Goal: Communication & Community: Answer question/provide support

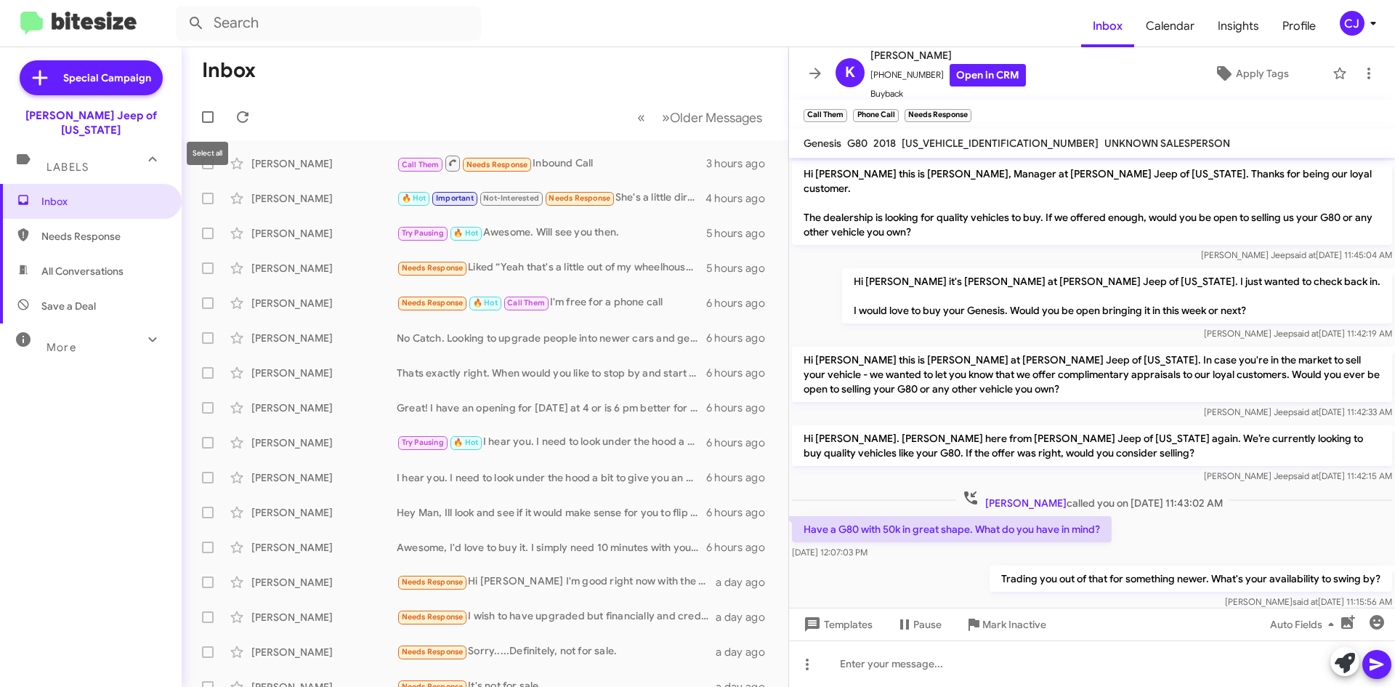
scroll to position [46, 0]
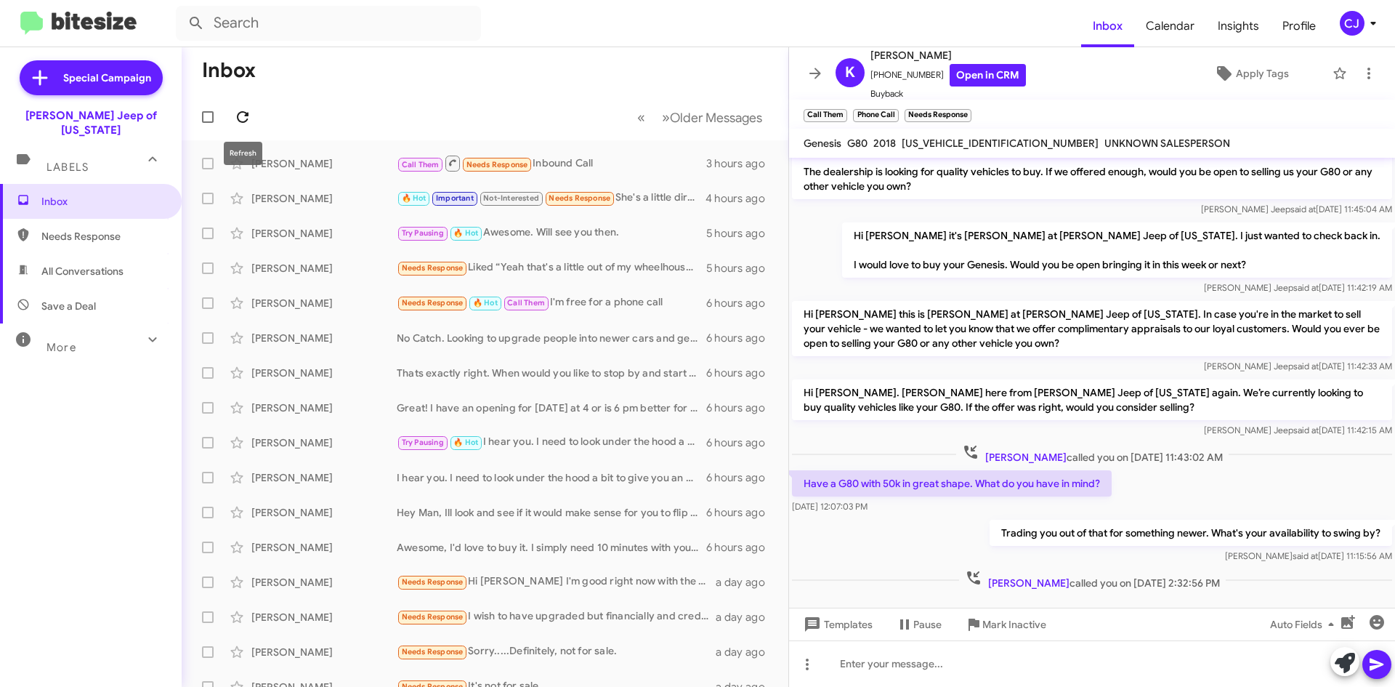
click at [248, 121] on icon at bounding box center [242, 116] width 17 height 17
click at [110, 264] on span "All Conversations" at bounding box center [82, 271] width 82 height 15
type input "in:all-conversations"
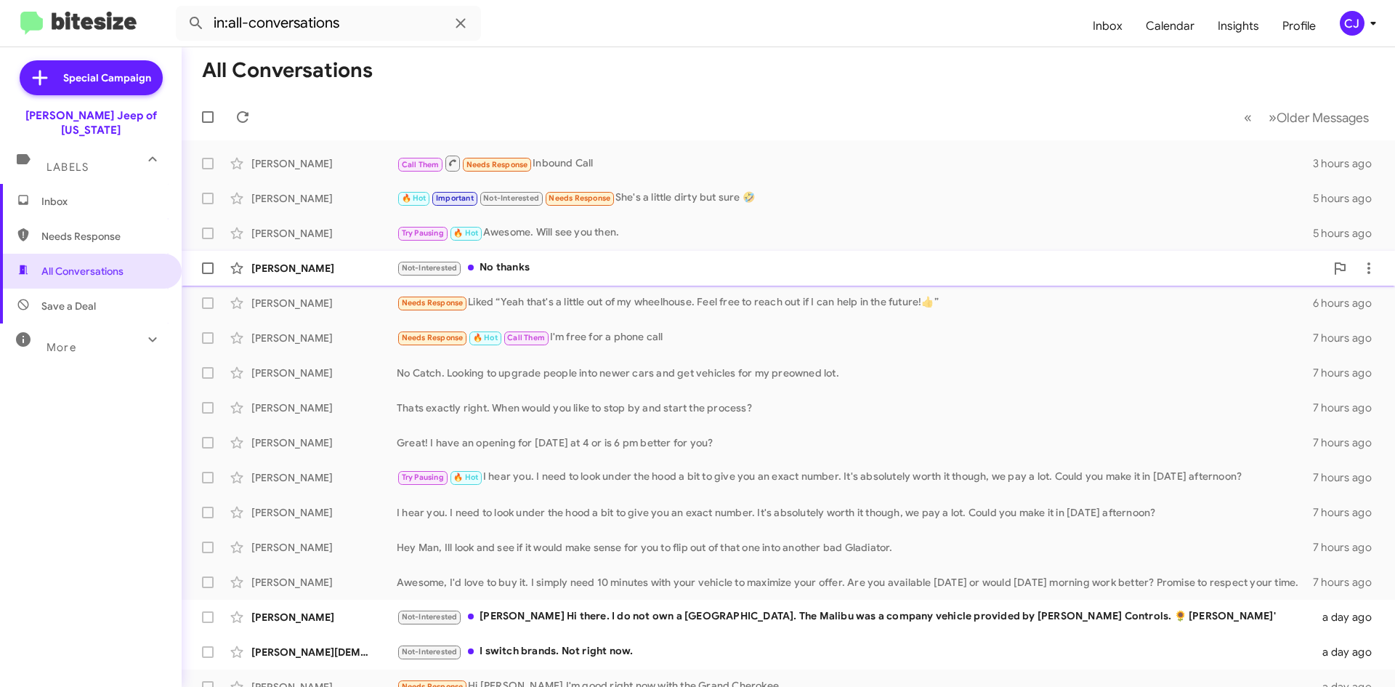
click at [557, 262] on div "Not-Interested No thanks" at bounding box center [861, 267] width 928 height 17
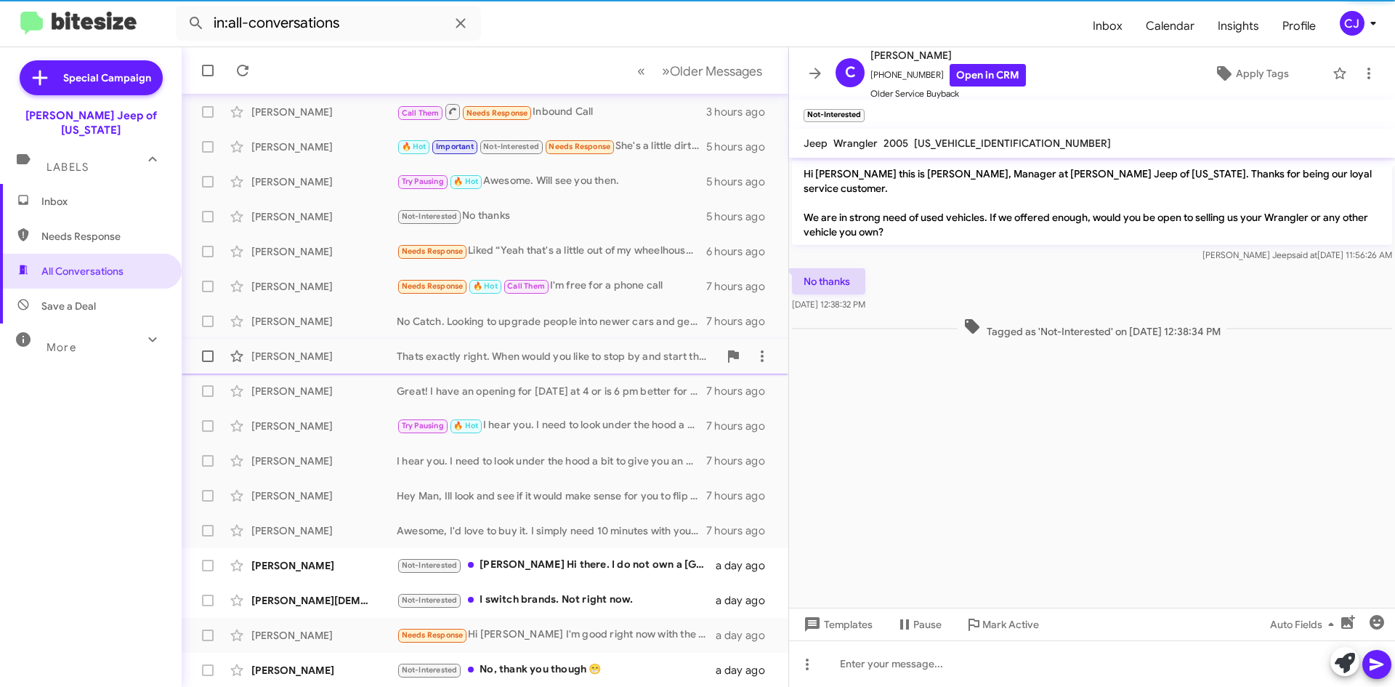
scroll to position [157, 0]
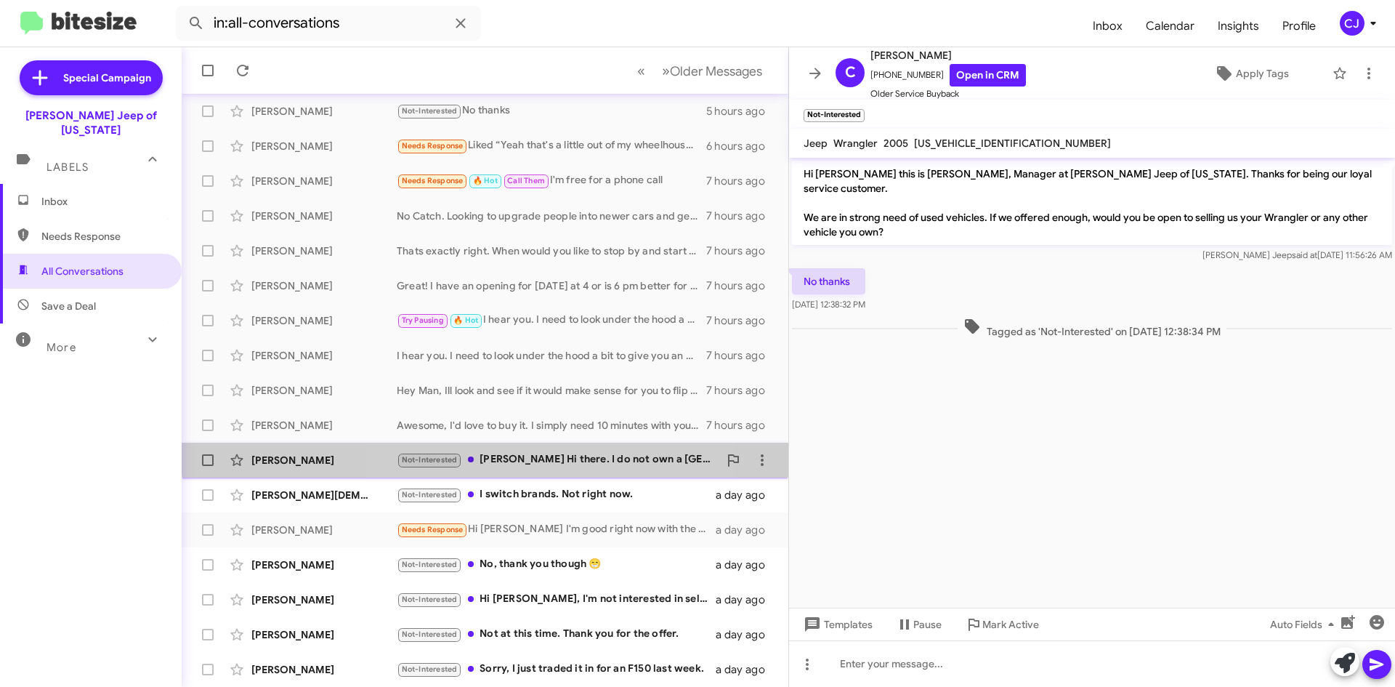
click at [537, 451] on div "Not-Interested [PERSON_NAME] Hi there. I do not own a [GEOGRAPHIC_DATA]. The Ma…" at bounding box center [558, 459] width 322 height 17
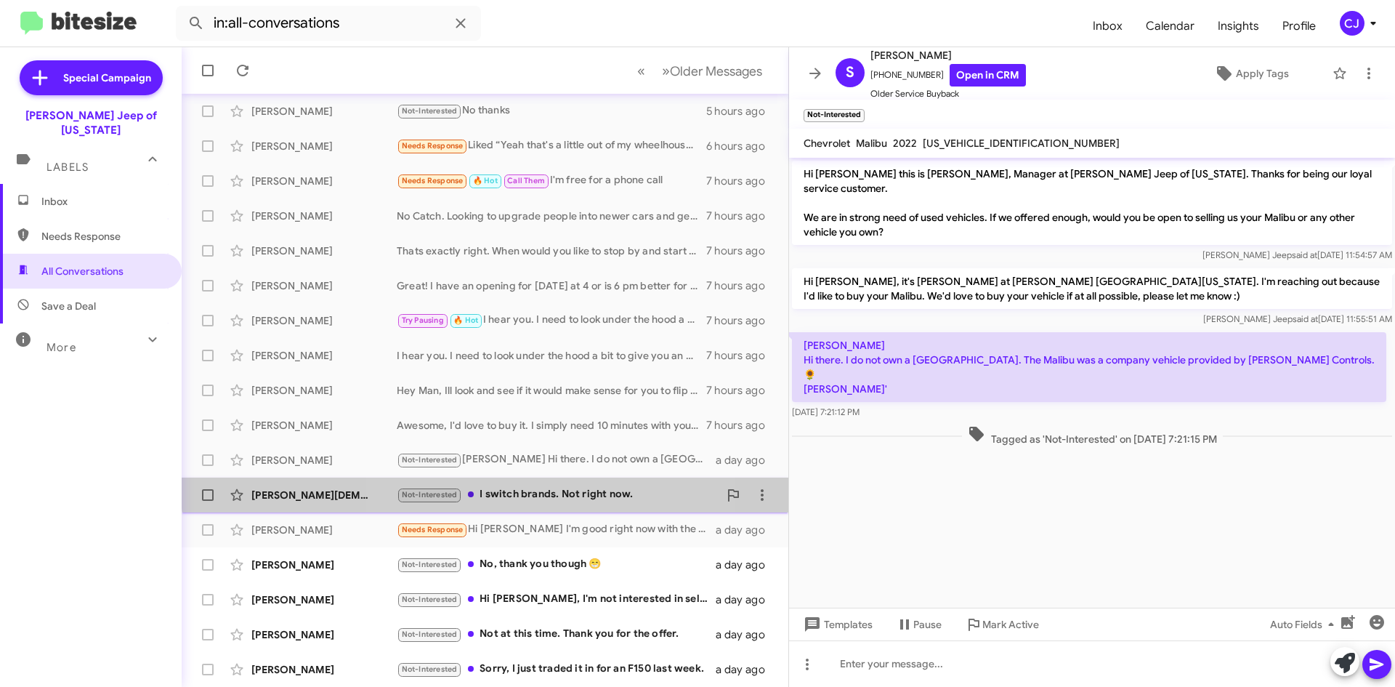
click at [551, 486] on div "Not-Interested I switch brands. Not right now." at bounding box center [558, 494] width 322 height 17
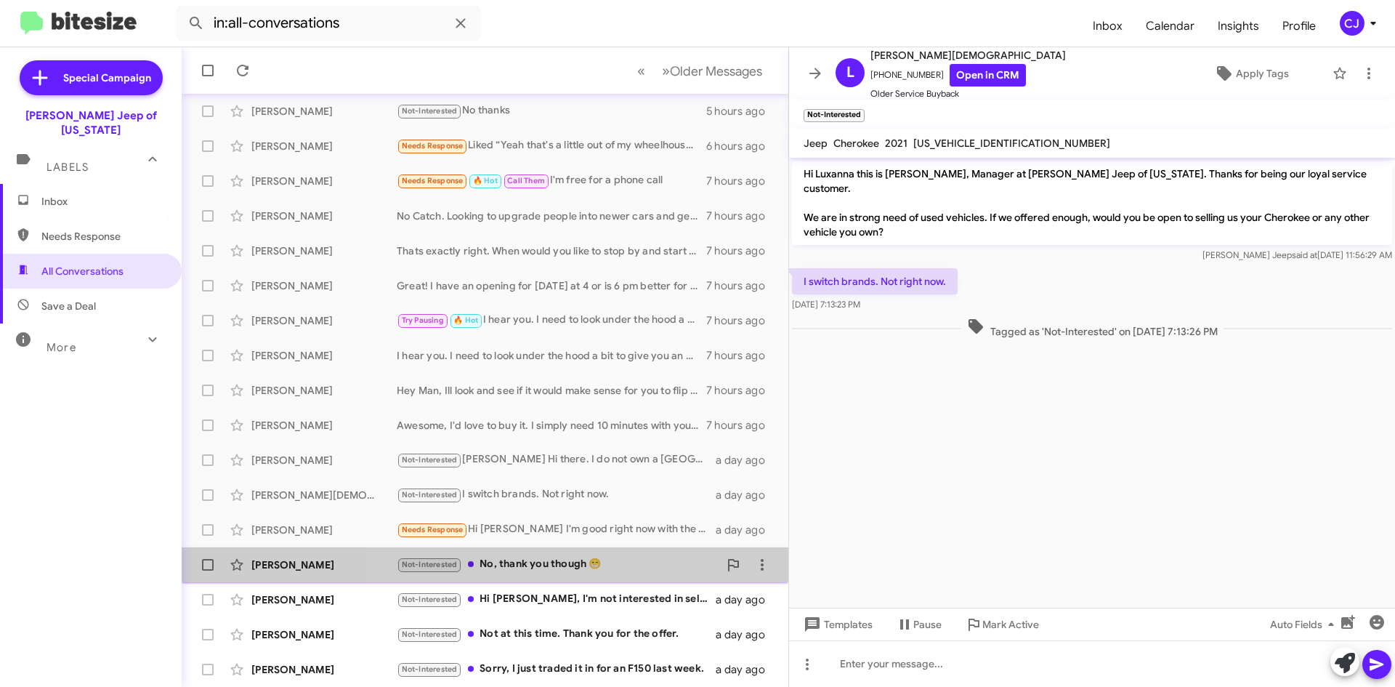
click at [571, 561] on div "Not-Interested No, thank you though 😁" at bounding box center [558, 564] width 322 height 17
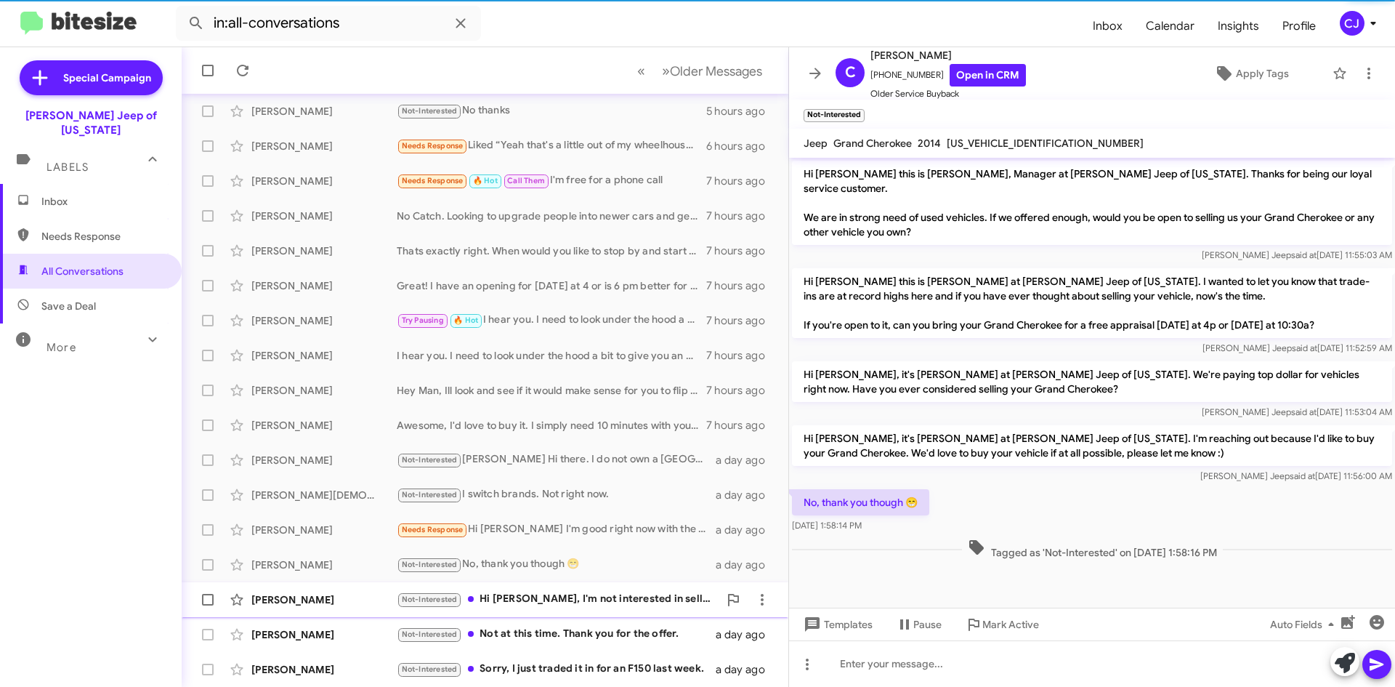
click at [565, 590] on div "[PERSON_NAME] Not-Interested Hi [PERSON_NAME], I'm not interested in selling. a…" at bounding box center [484, 599] width 583 height 29
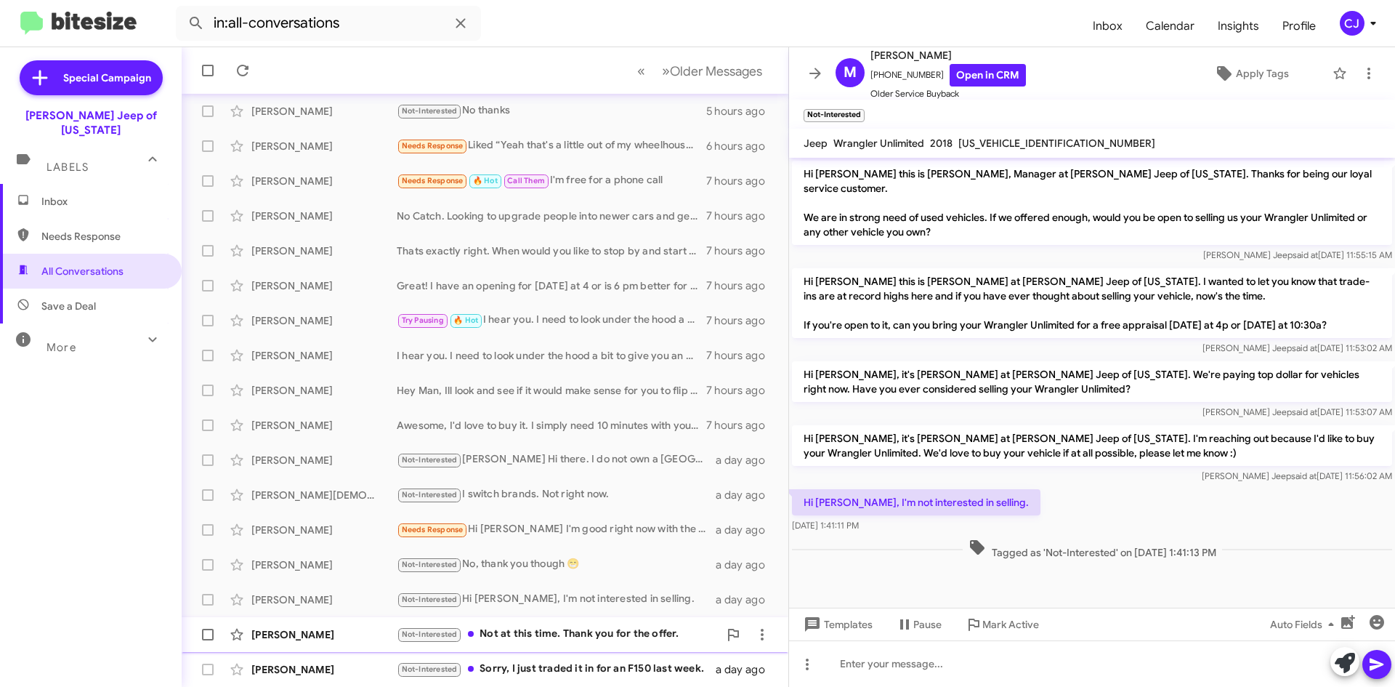
click at [575, 621] on div "[PERSON_NAME] Not-Interested Not at this time. Thank you for the offer. a day a…" at bounding box center [484, 634] width 583 height 29
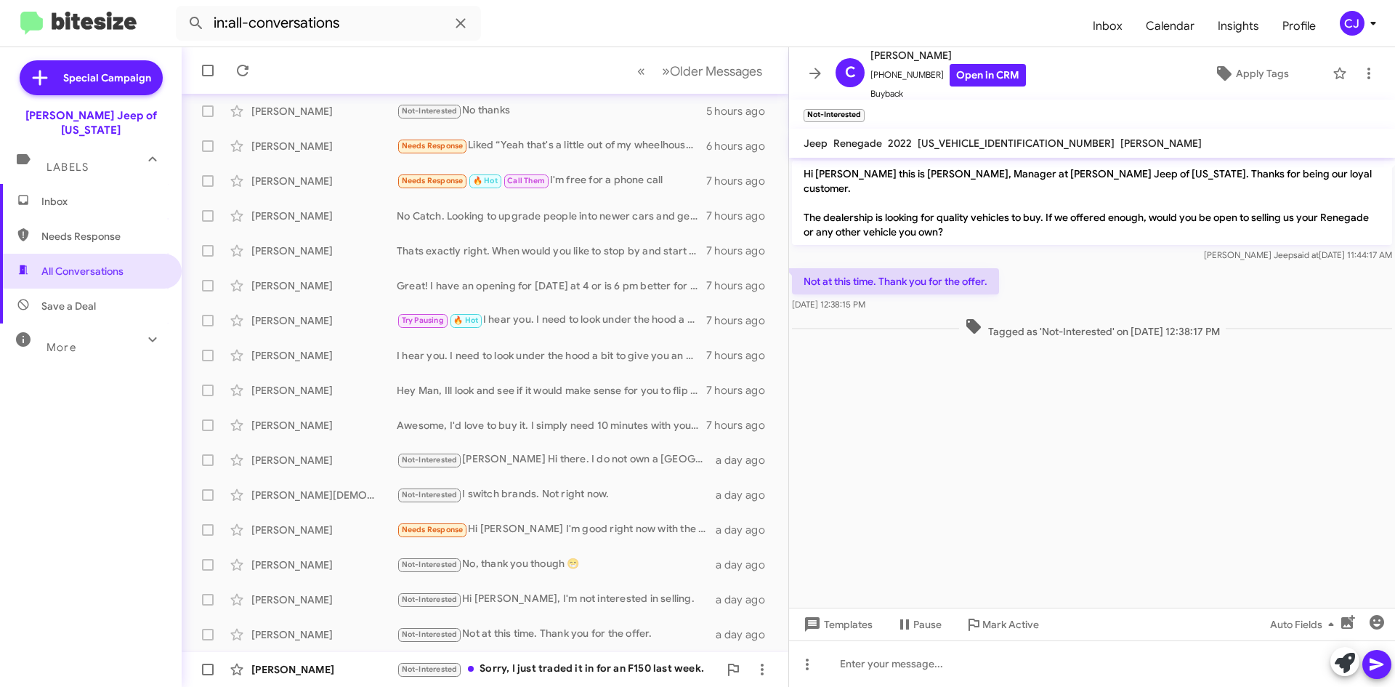
click at [604, 660] on div "[PERSON_NAME] Not-Interested Sorry, I just traded it in for an F150 last week. …" at bounding box center [484, 669] width 583 height 29
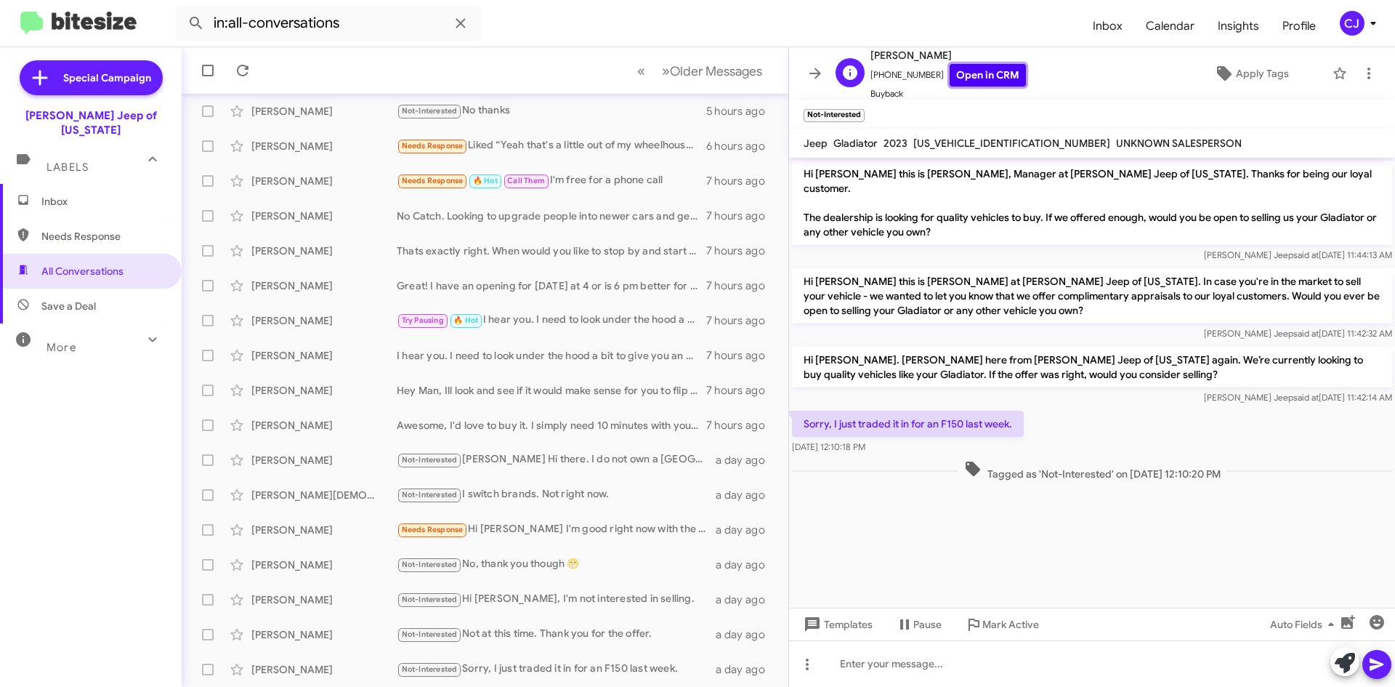
click at [995, 68] on link "Open in CRM" at bounding box center [987, 75] width 76 height 23
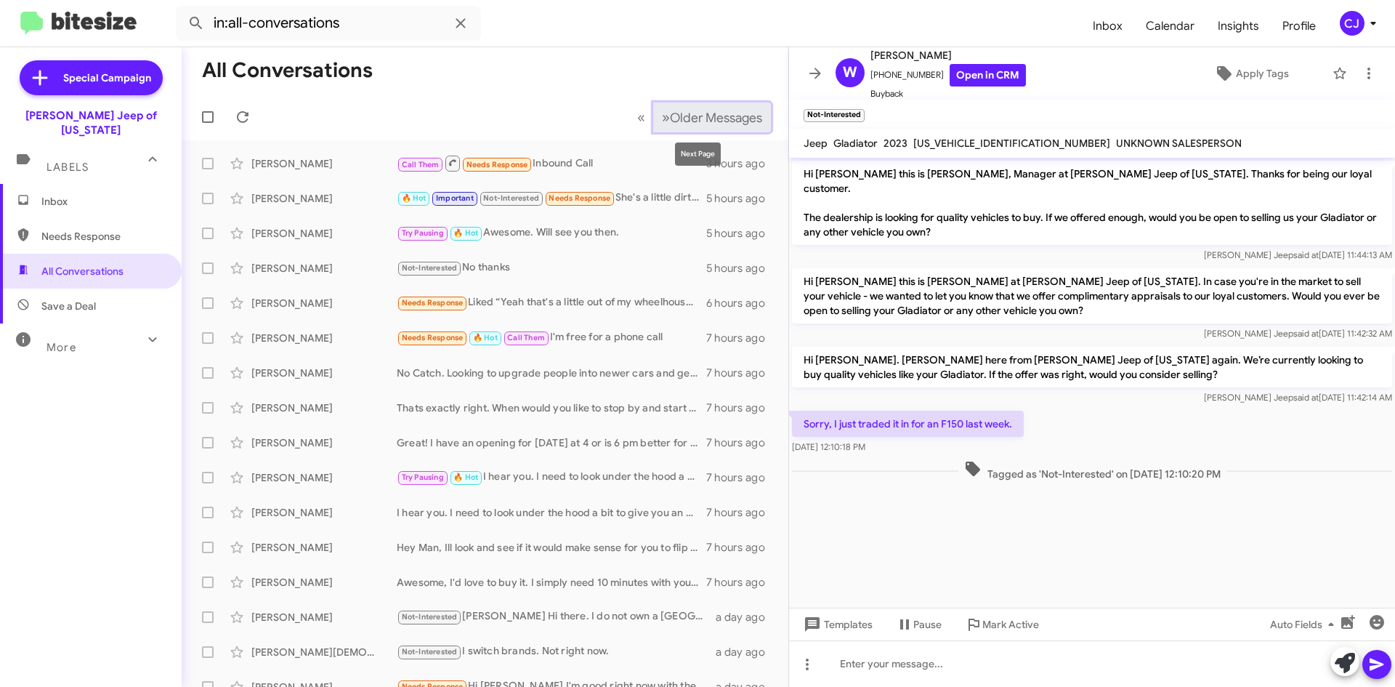
click at [690, 120] on span "Older Messages" at bounding box center [716, 118] width 92 height 16
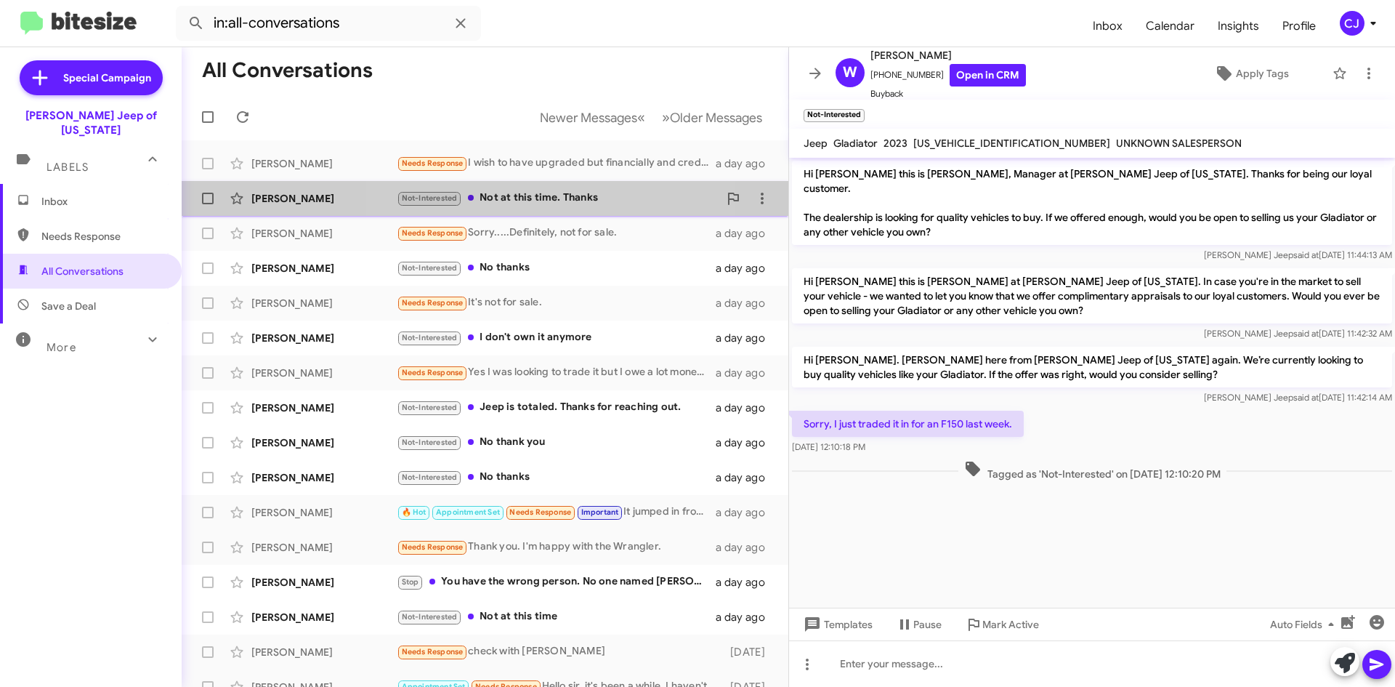
click at [532, 201] on div "Not-Interested Not at this time. Thanks" at bounding box center [558, 198] width 322 height 17
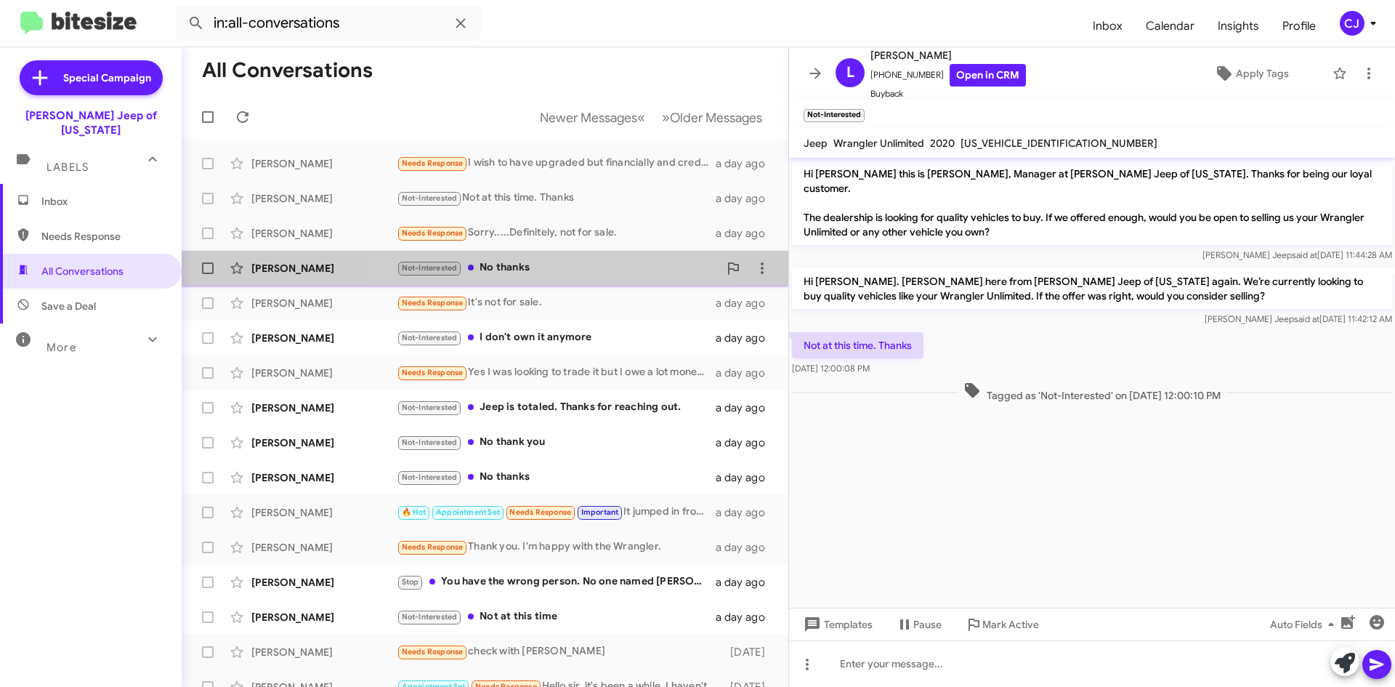
click at [535, 275] on div "Not-Interested No thanks" at bounding box center [558, 267] width 322 height 17
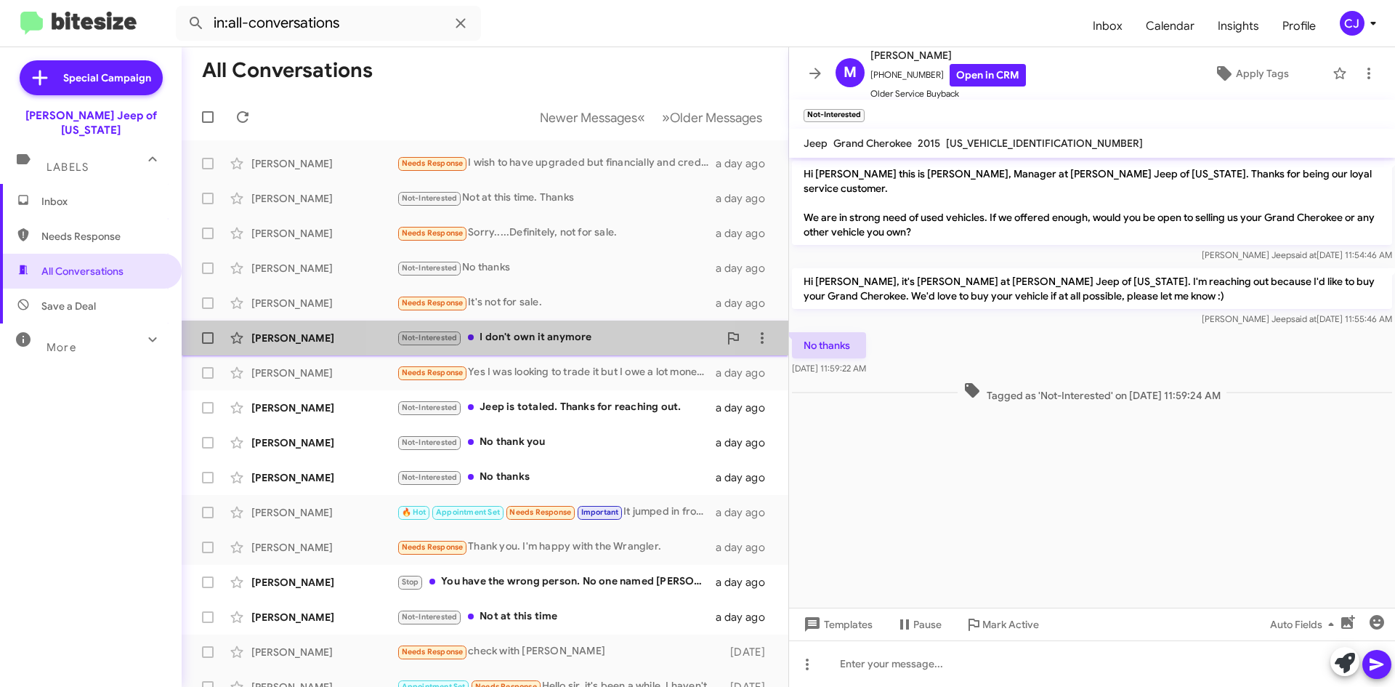
click at [559, 340] on div "Not-Interested I don't own it anymore" at bounding box center [558, 337] width 322 height 17
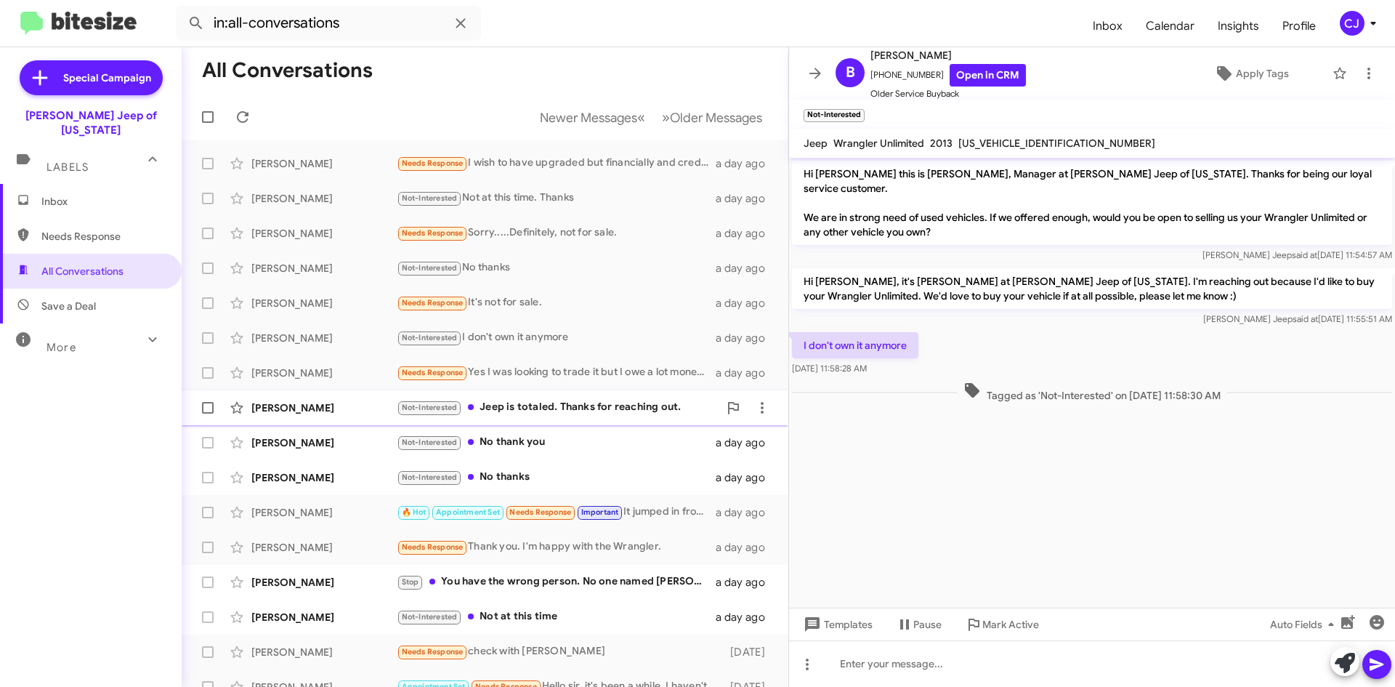
click at [579, 405] on div "Not-Interested Jeep is totaled. Thanks for reaching out." at bounding box center [558, 407] width 322 height 17
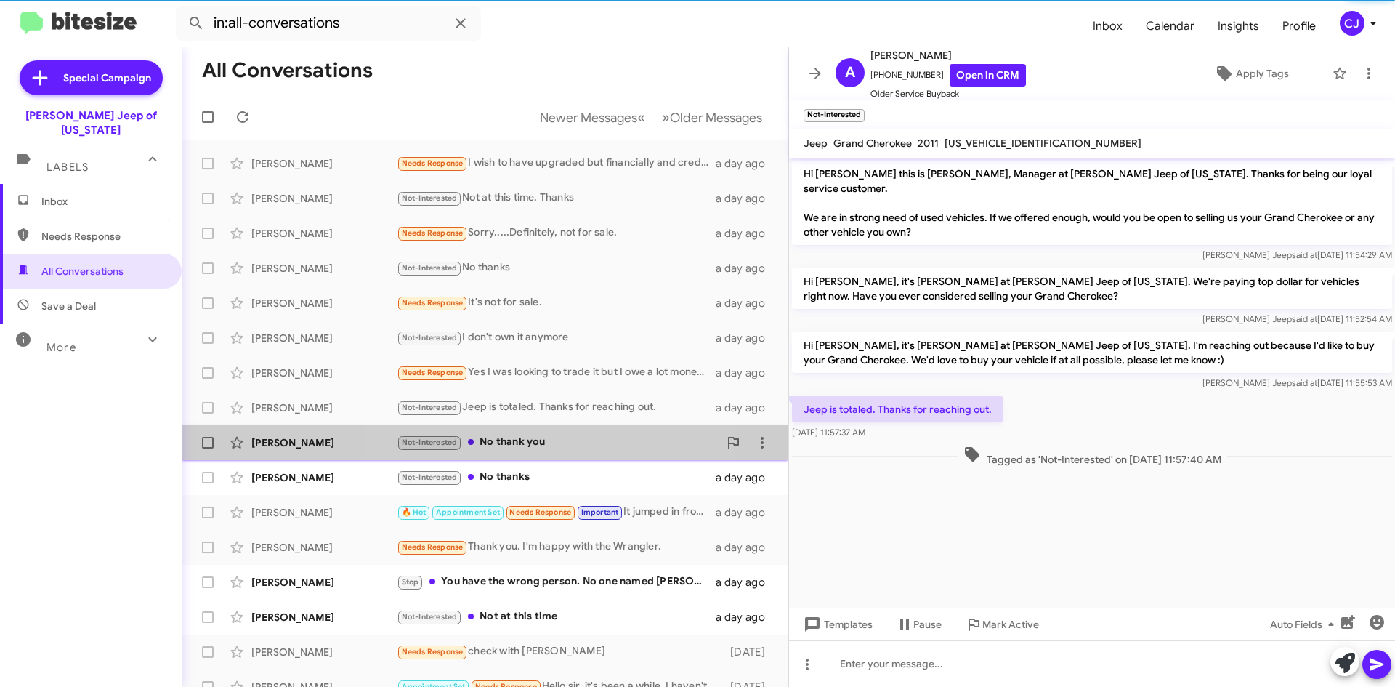
click at [567, 432] on div "[PERSON_NAME] Not-Interested No thank you a day ago" at bounding box center [484, 442] width 583 height 29
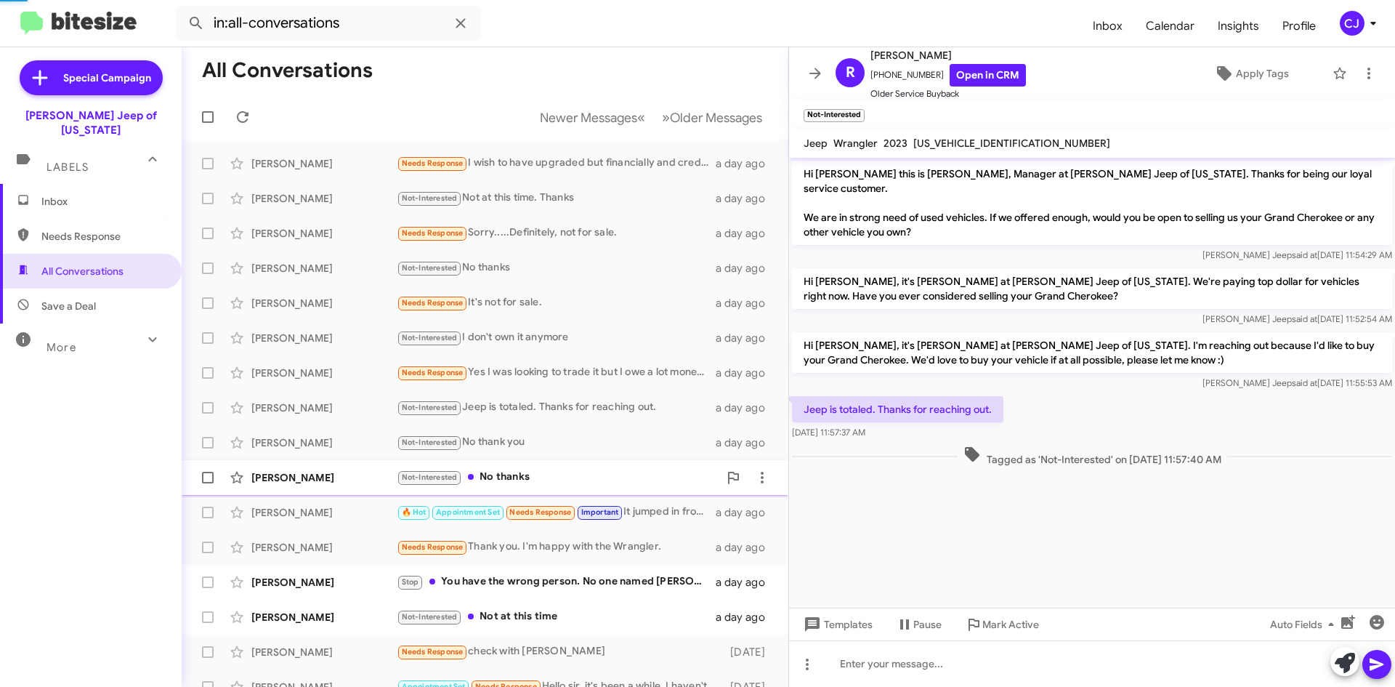
scroll to position [97, 0]
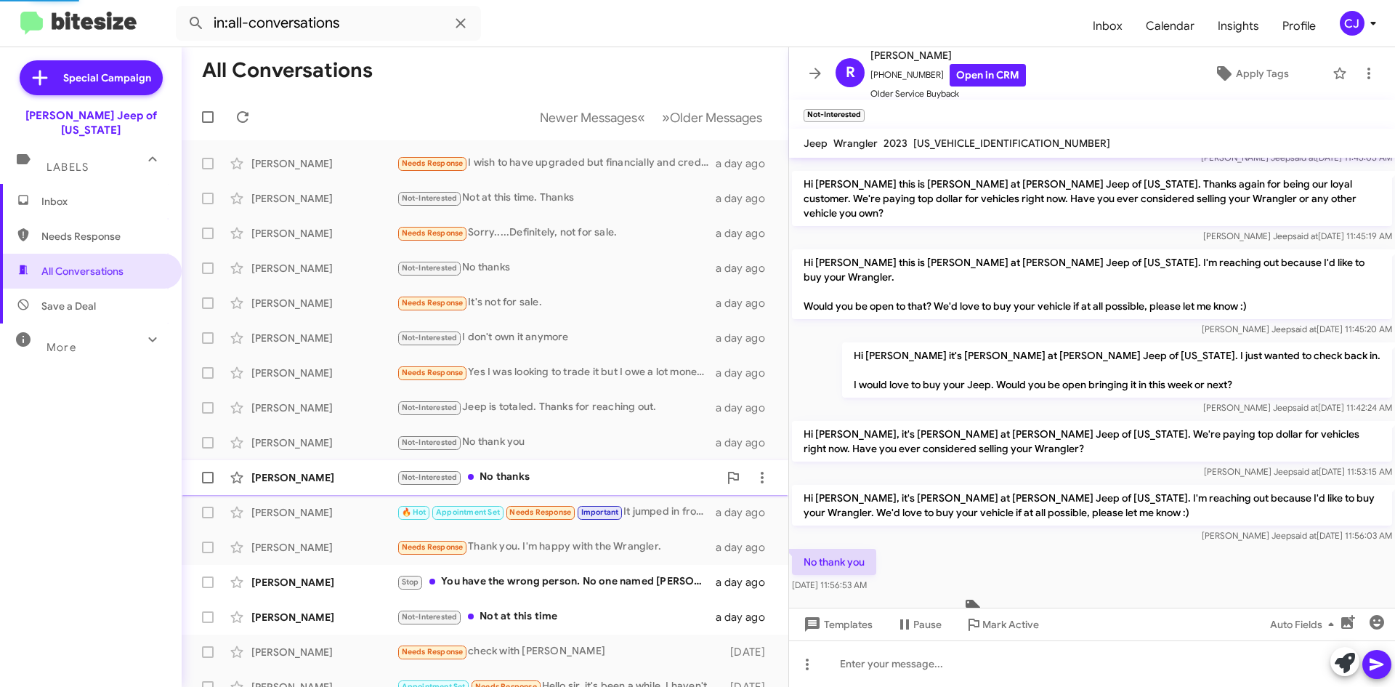
click at [568, 477] on div "Not-Interested No thanks" at bounding box center [558, 477] width 322 height 17
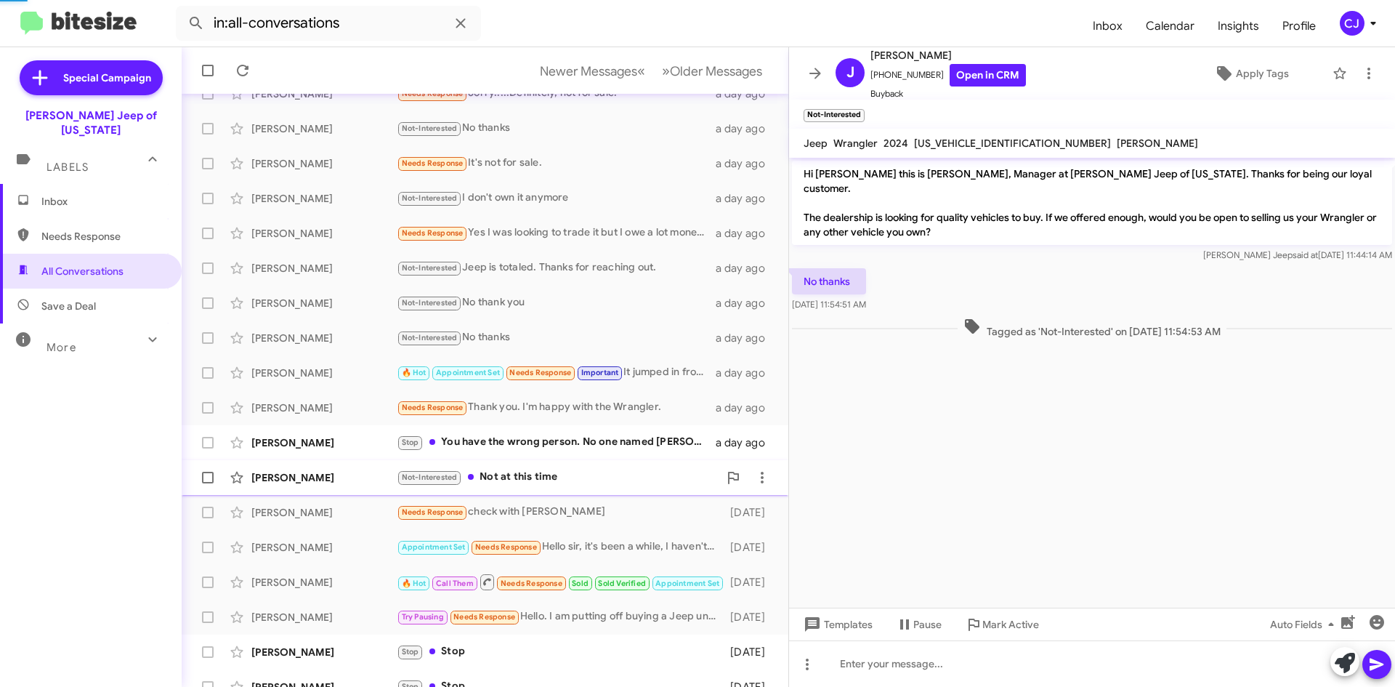
scroll to position [157, 0]
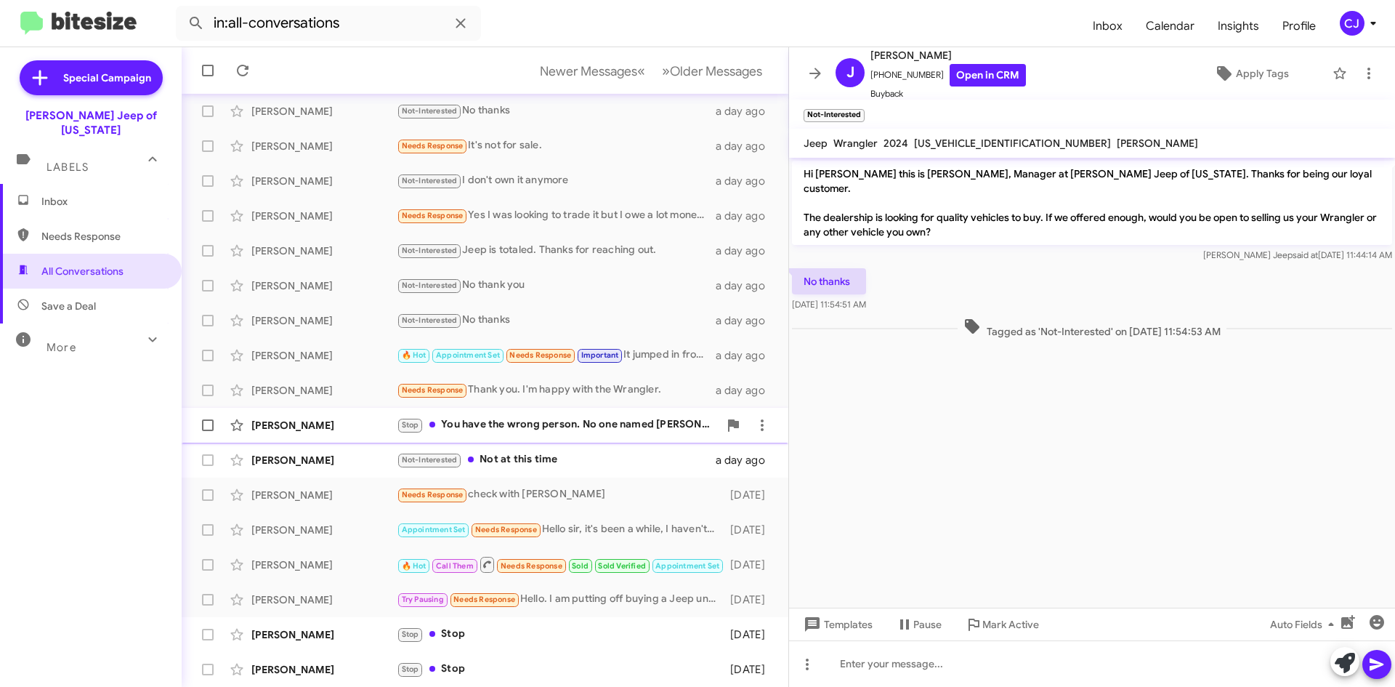
click at [583, 416] on div "[PERSON_NAME] Stop You have the wrong person. No one named [PERSON_NAME] here o…" at bounding box center [484, 424] width 583 height 29
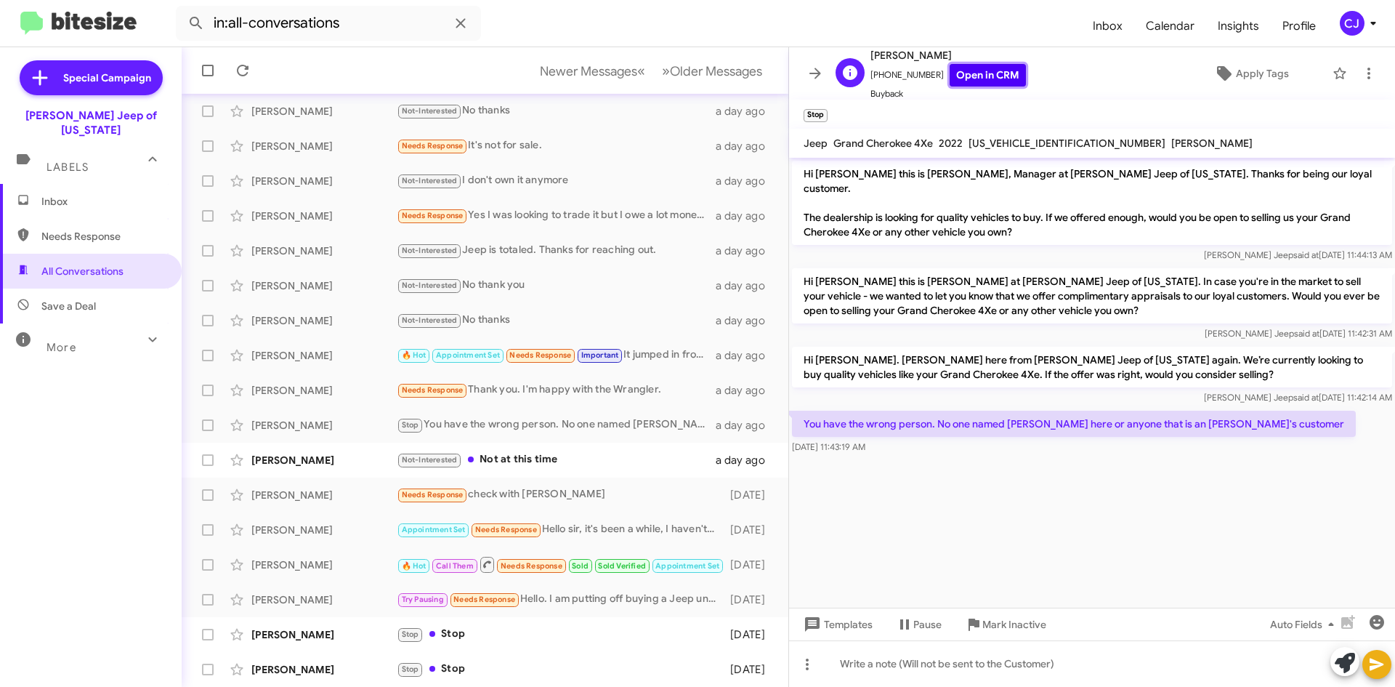
click at [984, 71] on link "Open in CRM" at bounding box center [987, 75] width 76 height 23
click at [524, 455] on div "Not-Interested Not at this time" at bounding box center [558, 459] width 322 height 17
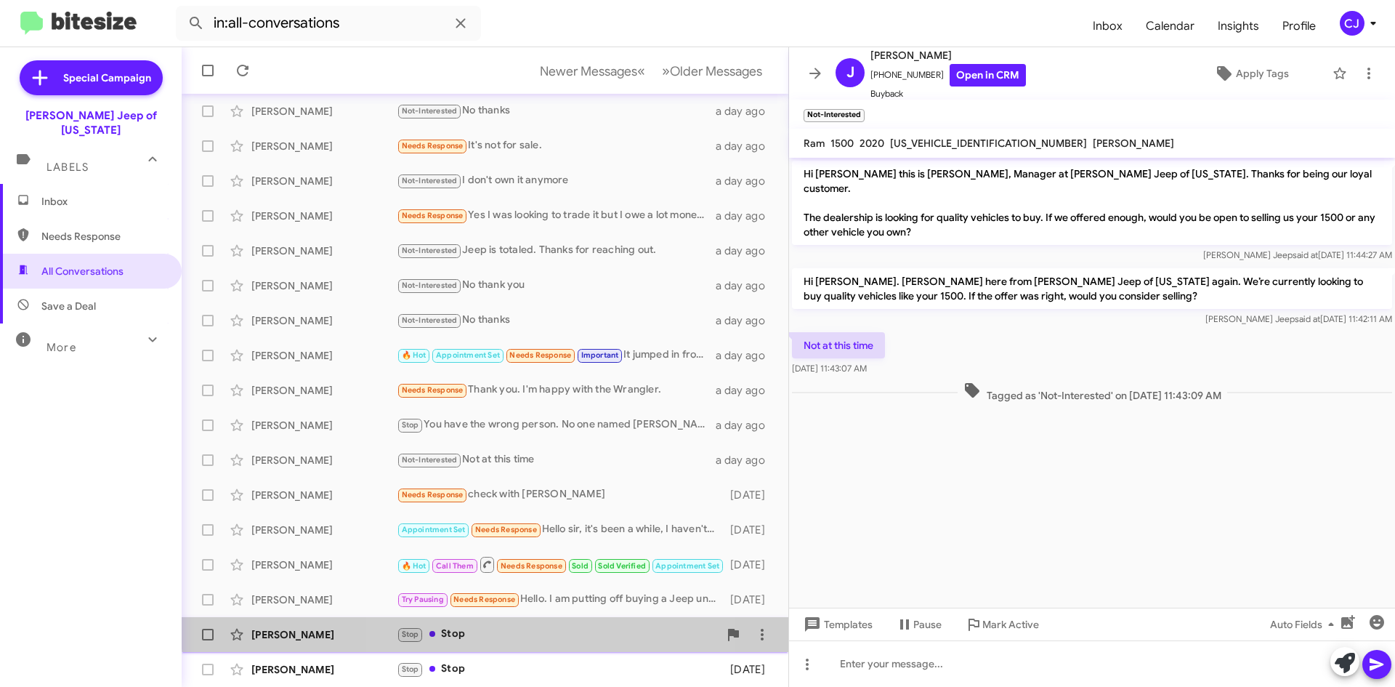
click at [509, 628] on div "Stop Stop" at bounding box center [558, 633] width 322 height 17
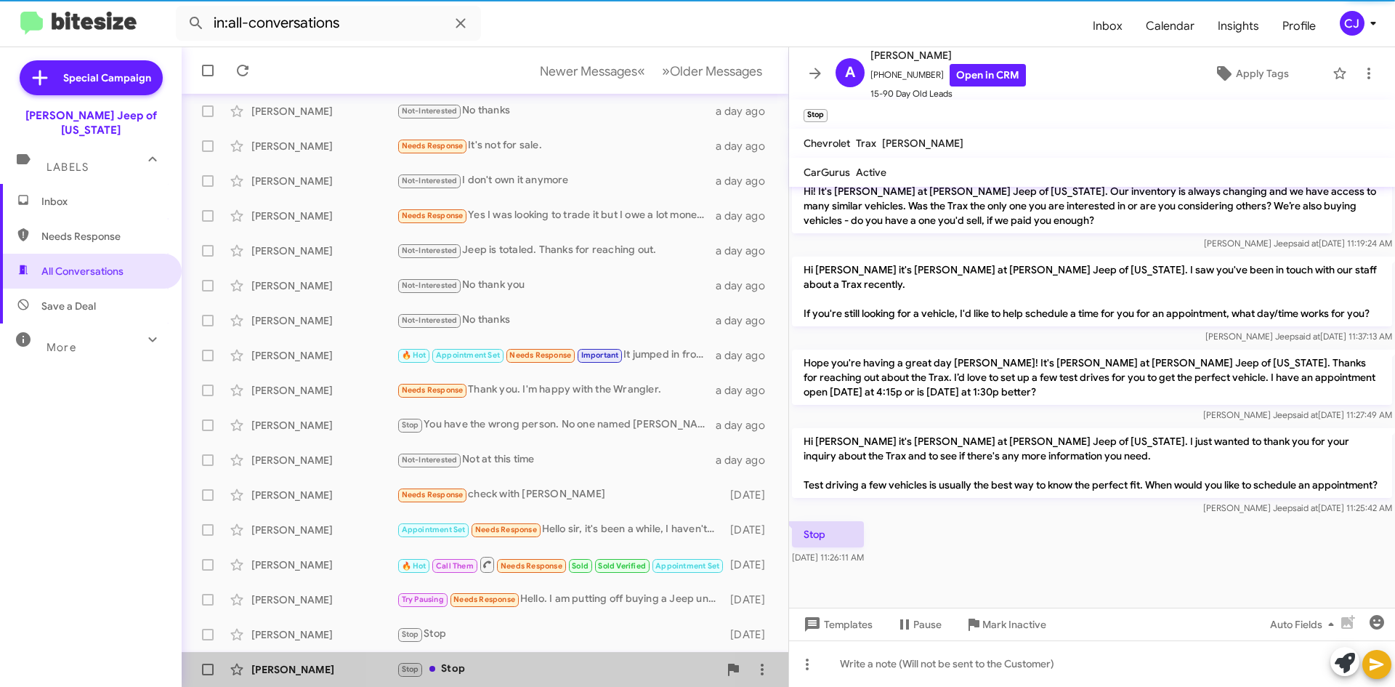
click at [510, 667] on div "Stop Stop" at bounding box center [558, 668] width 322 height 17
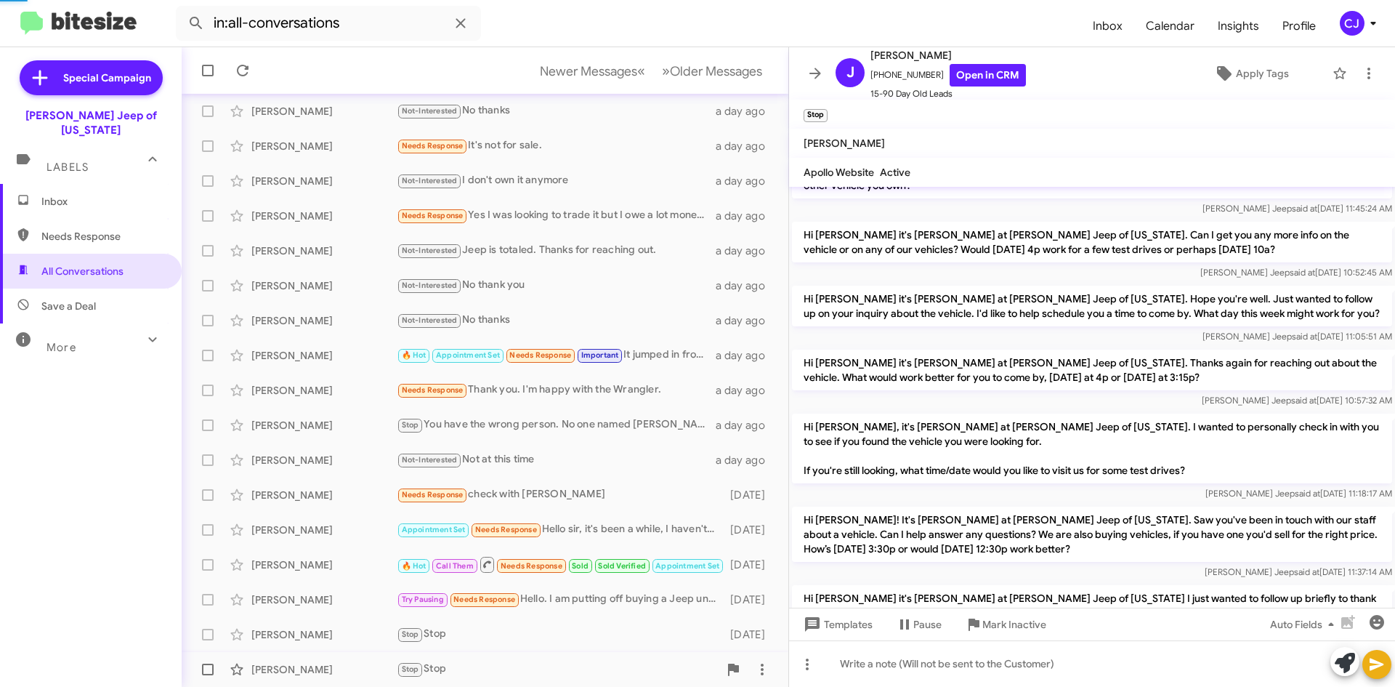
scroll to position [926, 0]
